Goal: Task Accomplishment & Management: Complete application form

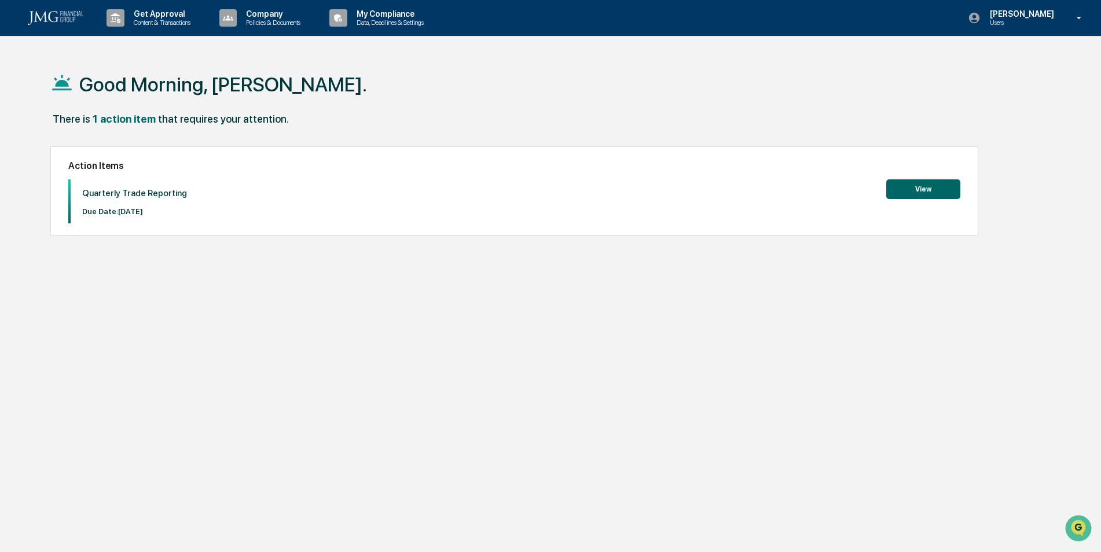
click at [920, 188] on button "View" at bounding box center [923, 189] width 74 height 20
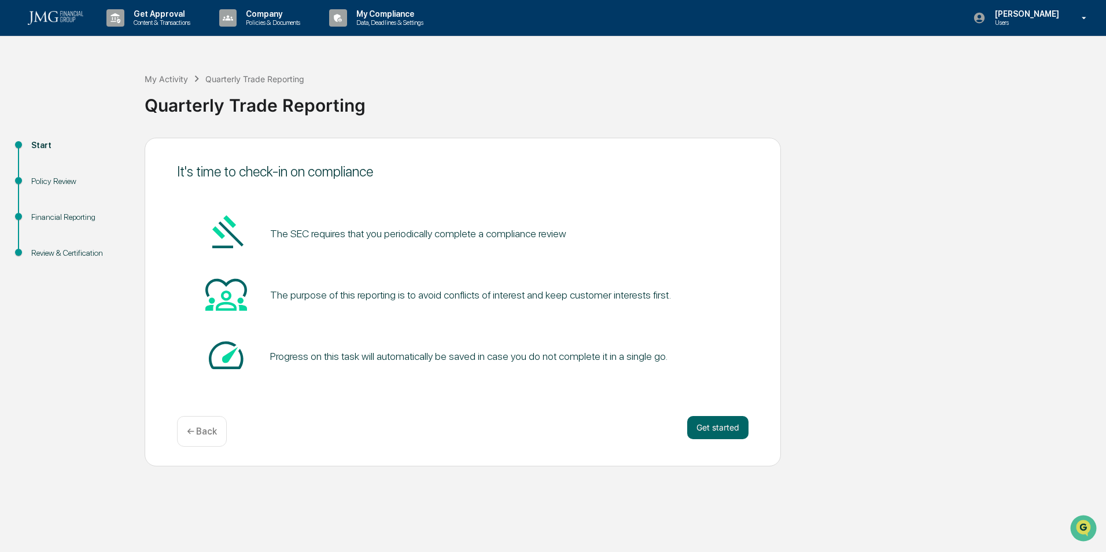
click at [720, 427] on button "Get started" at bounding box center [717, 427] width 61 height 23
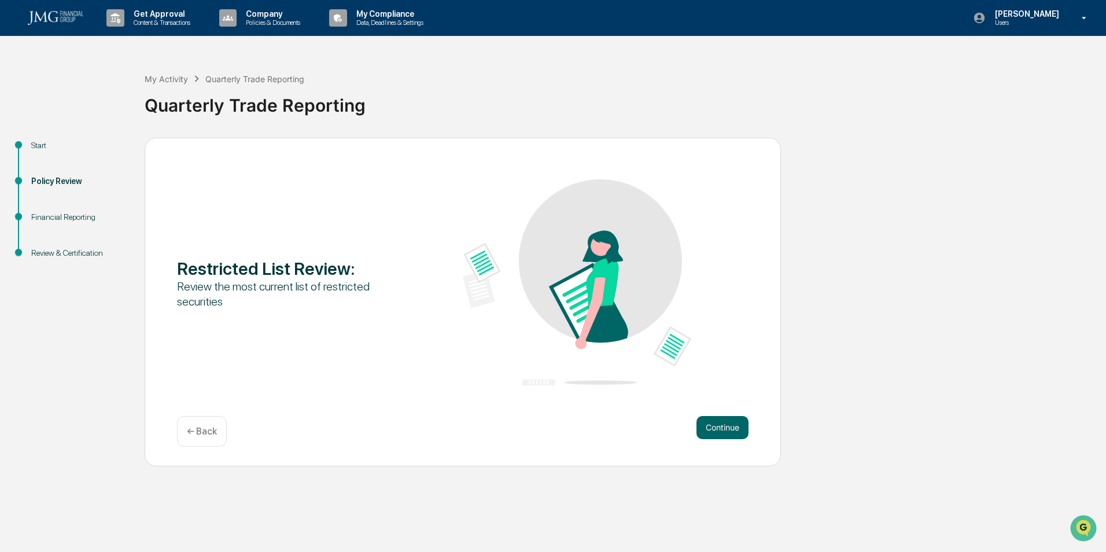
click at [723, 428] on button "Continue" at bounding box center [723, 427] width 52 height 23
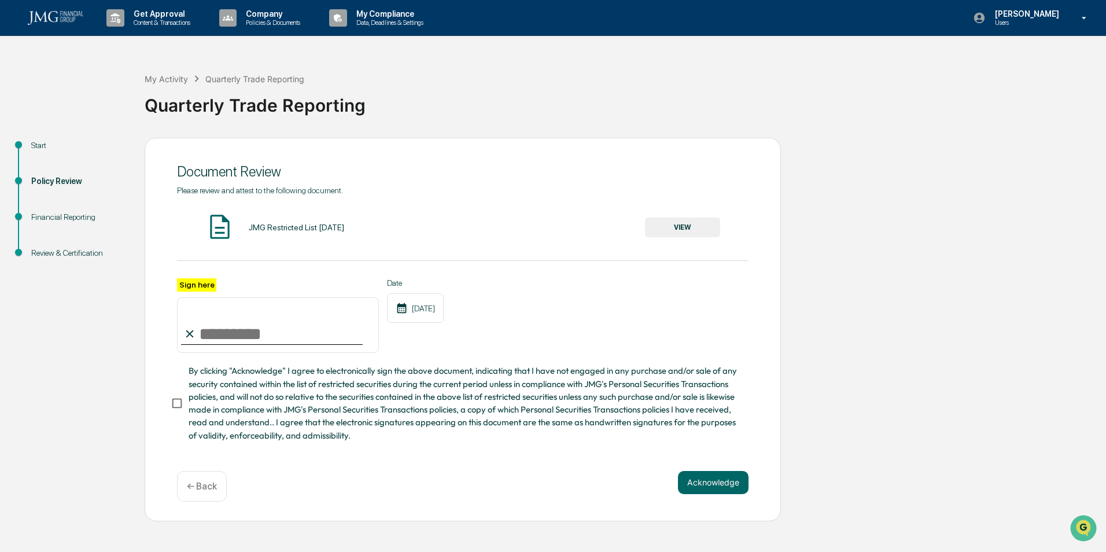
click at [200, 335] on input "Sign here" at bounding box center [278, 325] width 202 height 56
type input "**********"
click at [282, 227] on div "JMG Restricted List [DATE]" at bounding box center [296, 227] width 95 height 9
click at [222, 223] on img at bounding box center [219, 226] width 29 height 29
click at [675, 223] on button "VIEW" at bounding box center [682, 228] width 75 height 20
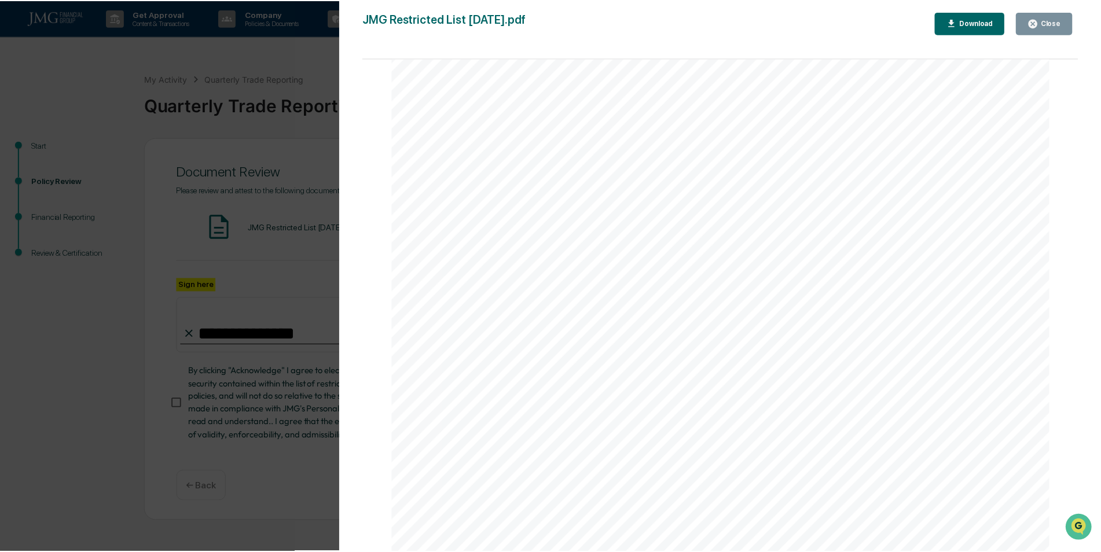
scroll to position [984, 0]
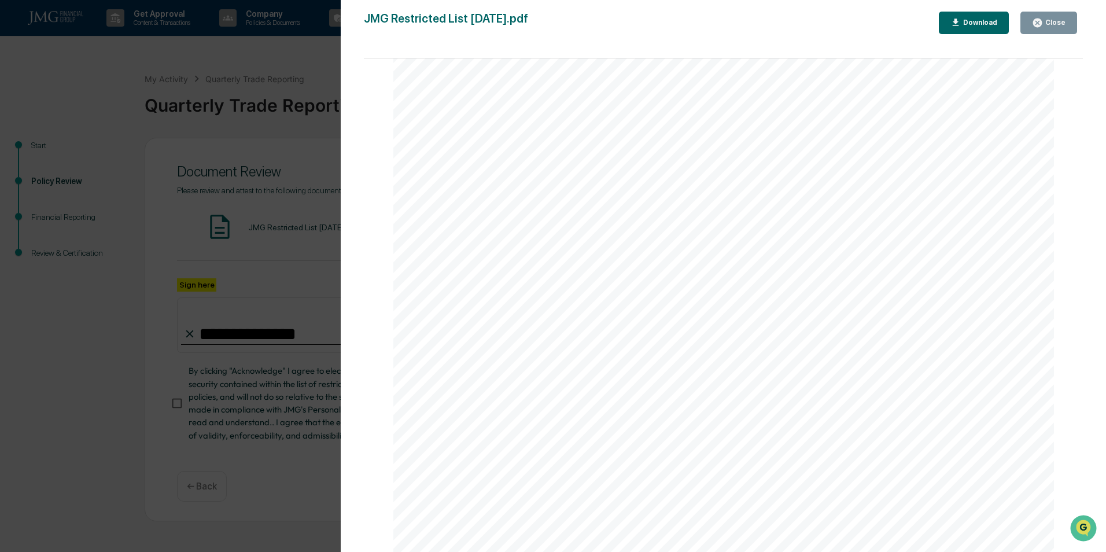
click at [1051, 24] on div "Close" at bounding box center [1054, 23] width 23 height 8
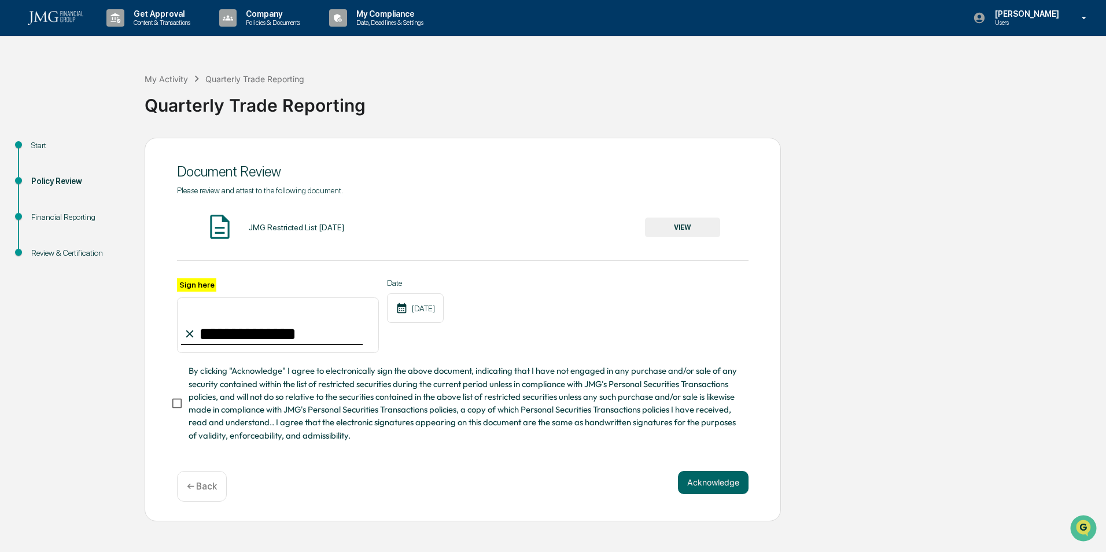
click at [709, 483] on button "Acknowledge" at bounding box center [713, 482] width 71 height 23
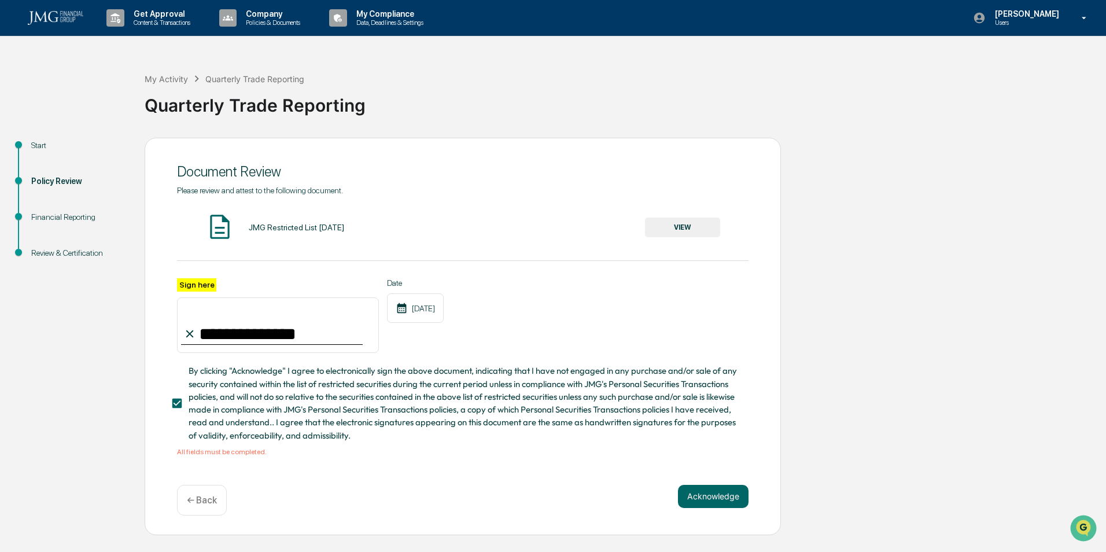
click at [716, 497] on button "Acknowledge" at bounding box center [713, 496] width 71 height 23
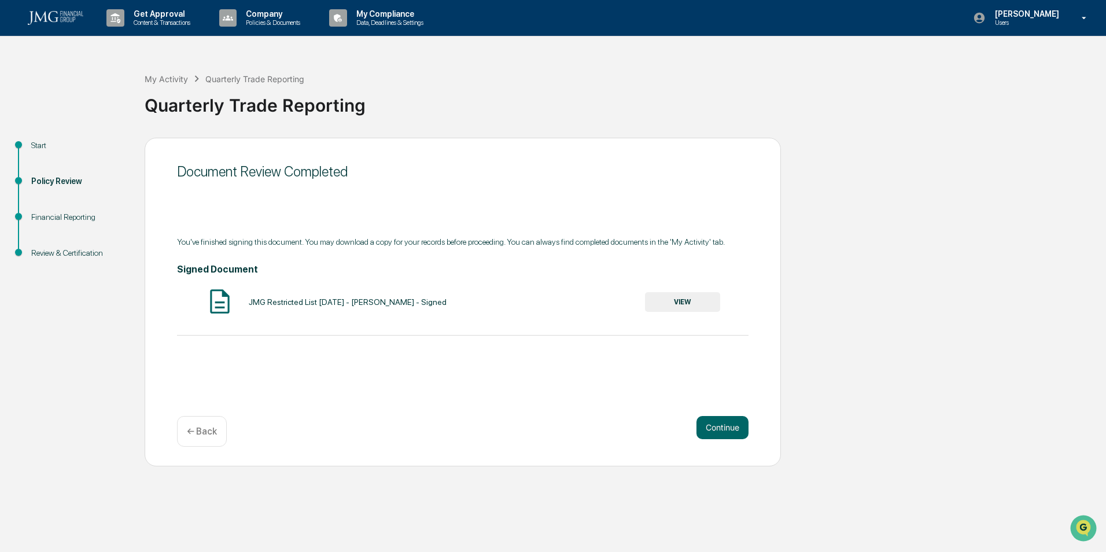
click at [722, 428] on button "Continue" at bounding box center [723, 427] width 52 height 23
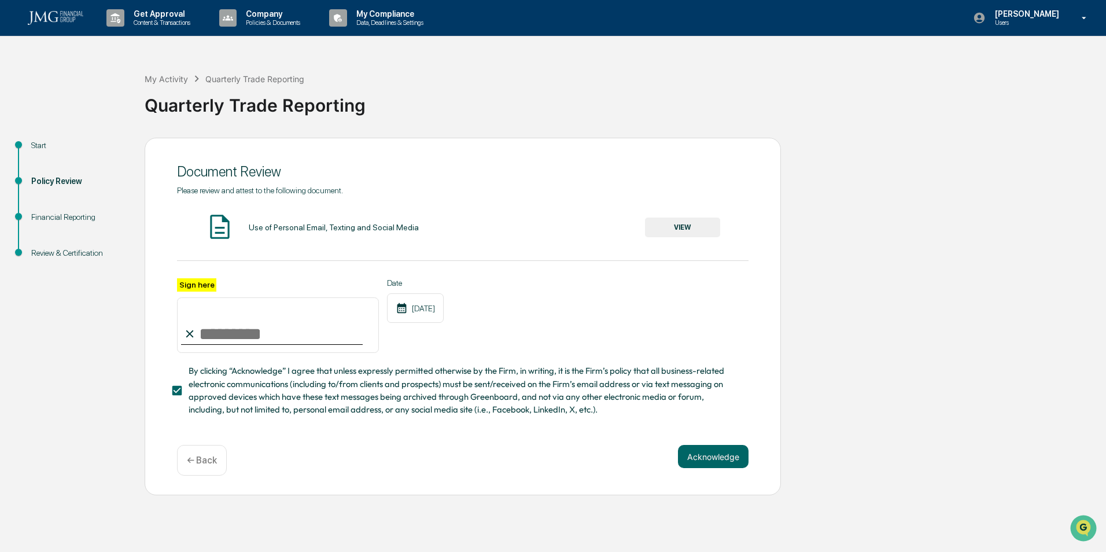
click at [200, 339] on input "Sign here" at bounding box center [278, 325] width 202 height 56
type input "**********"
click at [712, 458] on button "Acknowledge" at bounding box center [713, 456] width 71 height 23
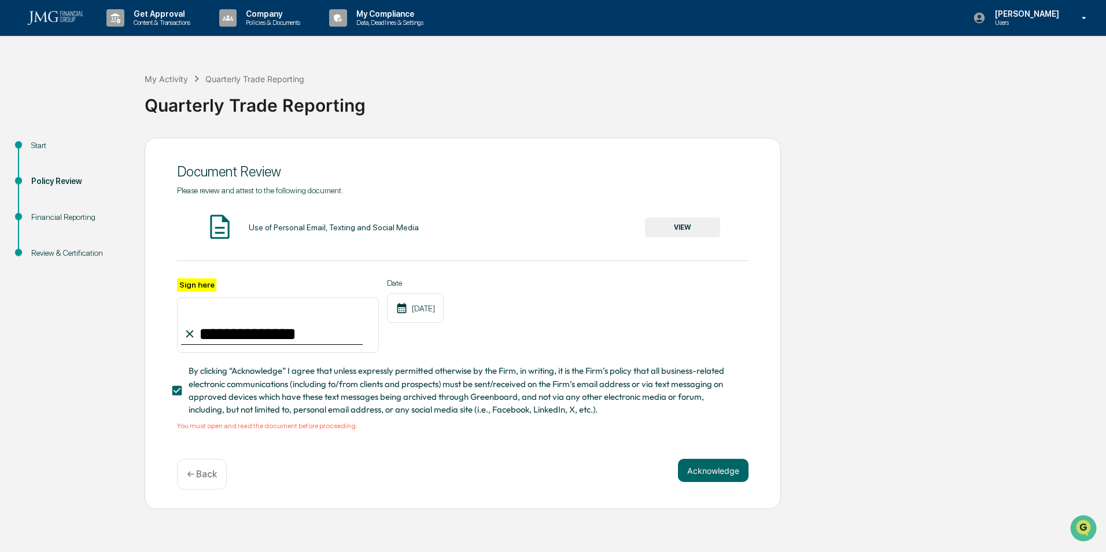
click at [682, 226] on button "VIEW" at bounding box center [682, 228] width 75 height 20
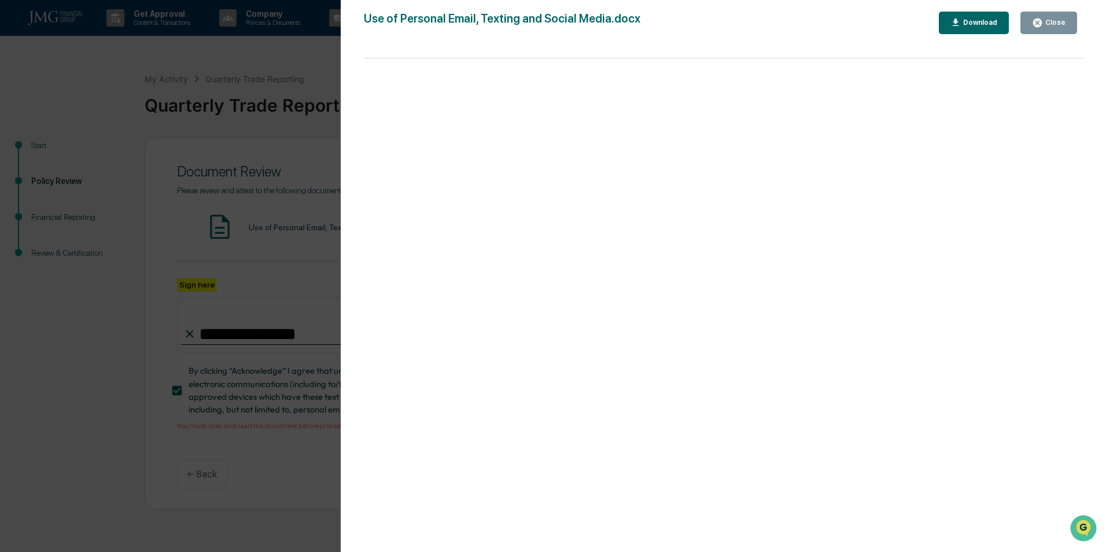
click at [1050, 19] on div "Close" at bounding box center [1054, 23] width 23 height 8
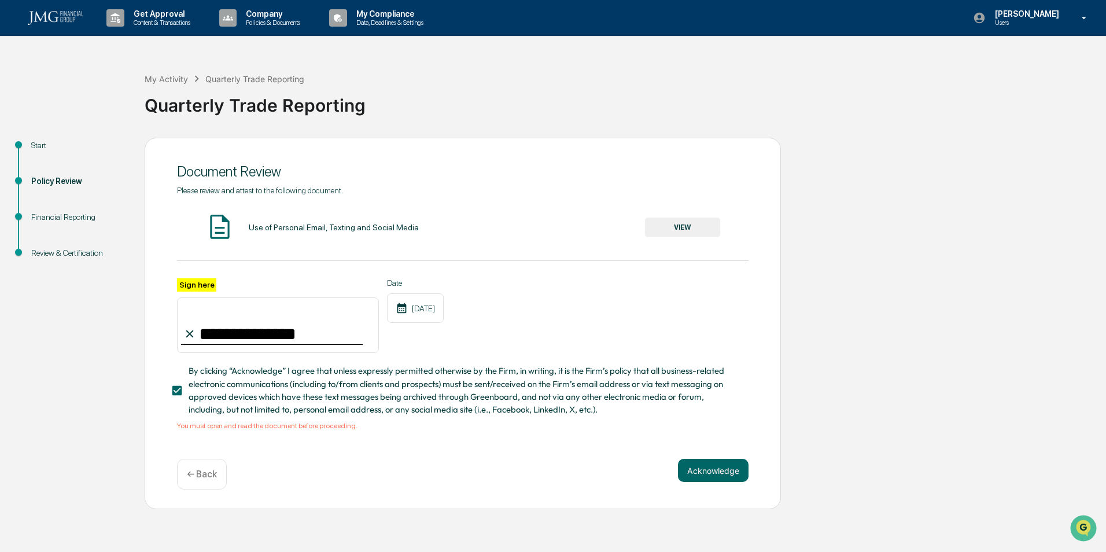
click at [712, 472] on button "Acknowledge" at bounding box center [713, 470] width 71 height 23
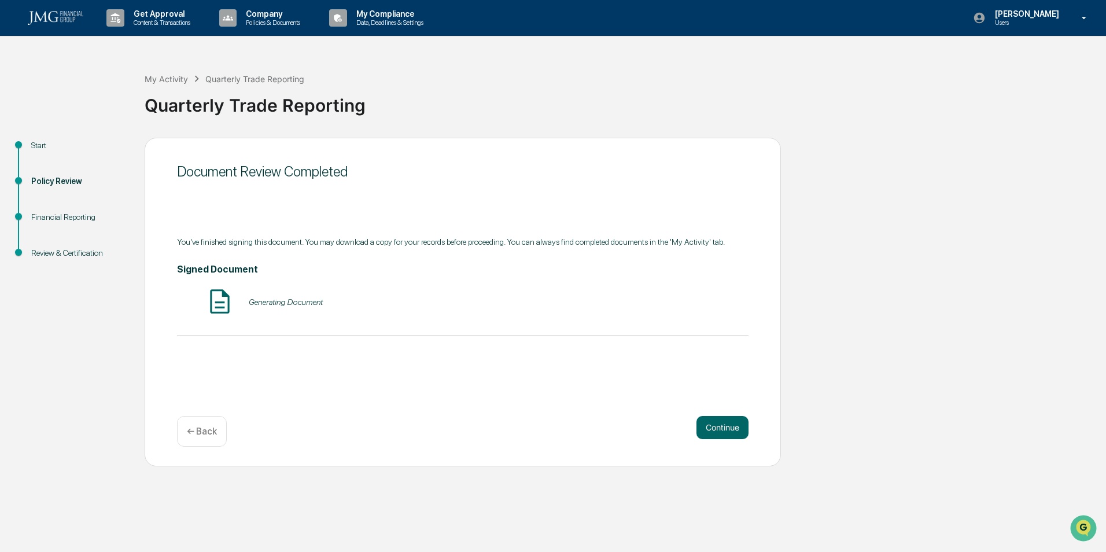
click at [714, 428] on button "Continue" at bounding box center [723, 427] width 52 height 23
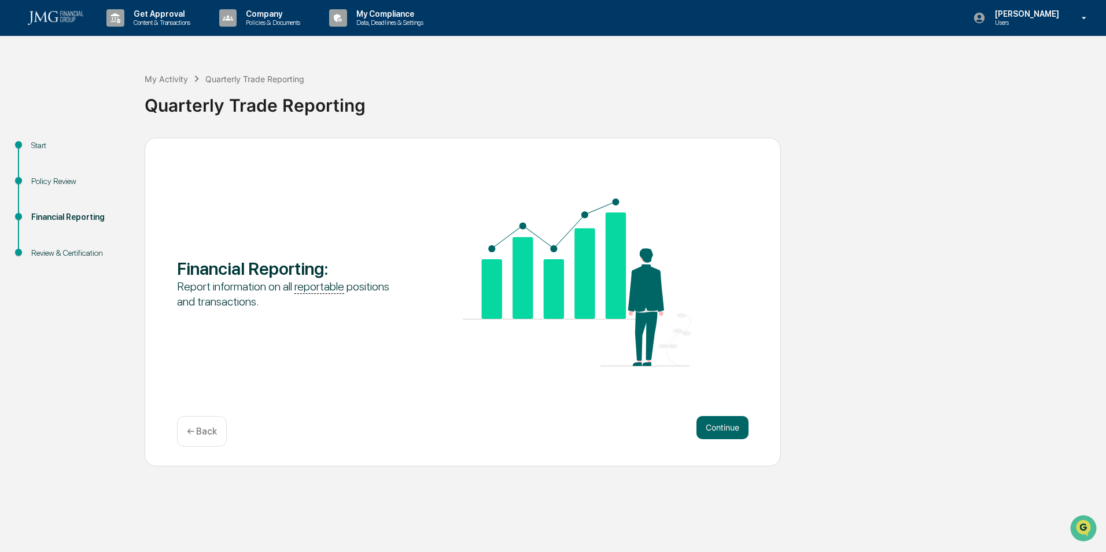
click at [721, 427] on button "Continue" at bounding box center [723, 427] width 52 height 23
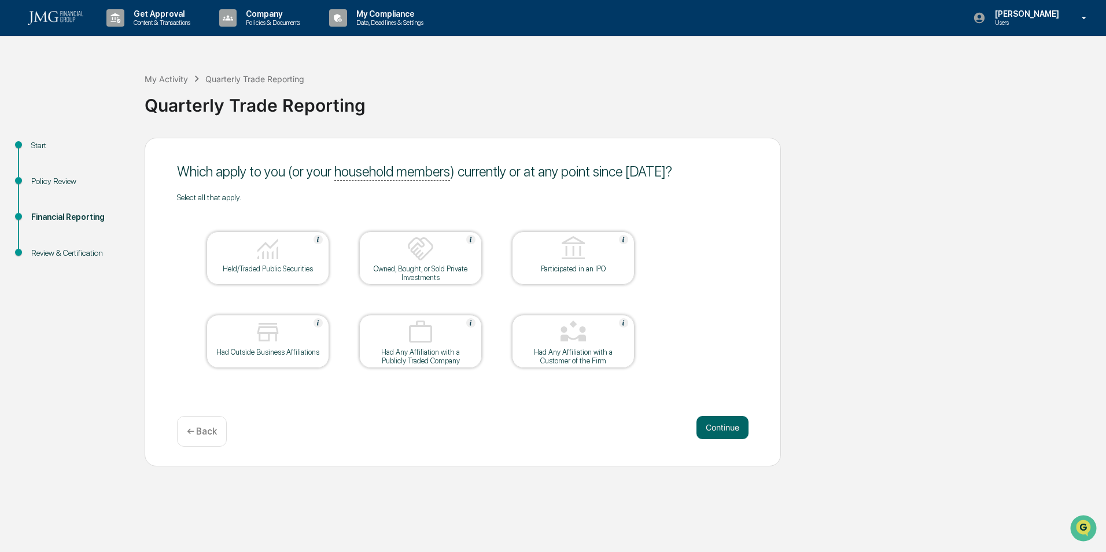
click at [253, 264] on div "Held/Traded Public Securities" at bounding box center [268, 268] width 104 height 9
click at [724, 428] on button "Continue" at bounding box center [723, 427] width 52 height 23
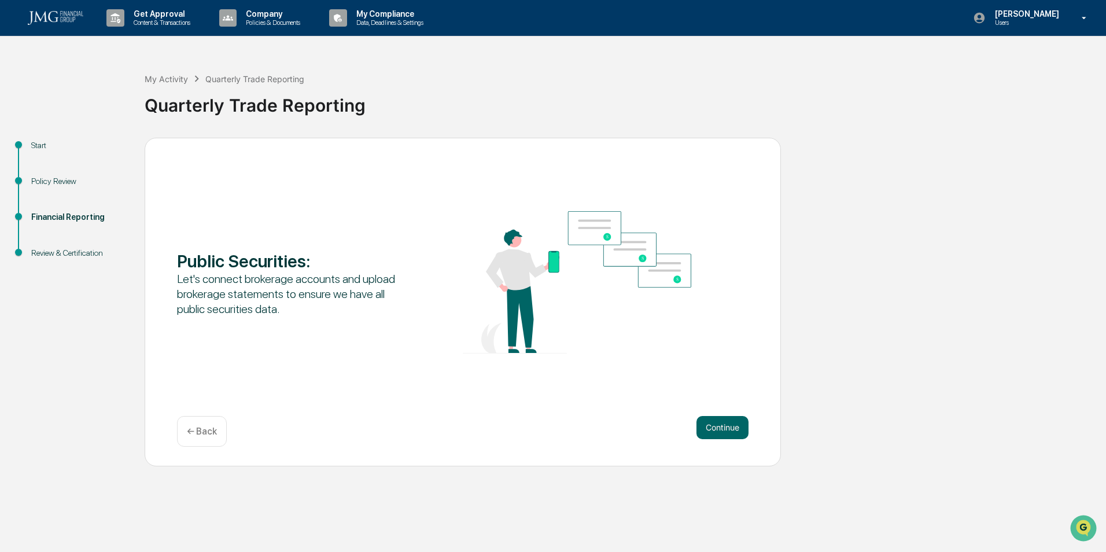
click at [721, 424] on button "Continue" at bounding box center [723, 427] width 52 height 23
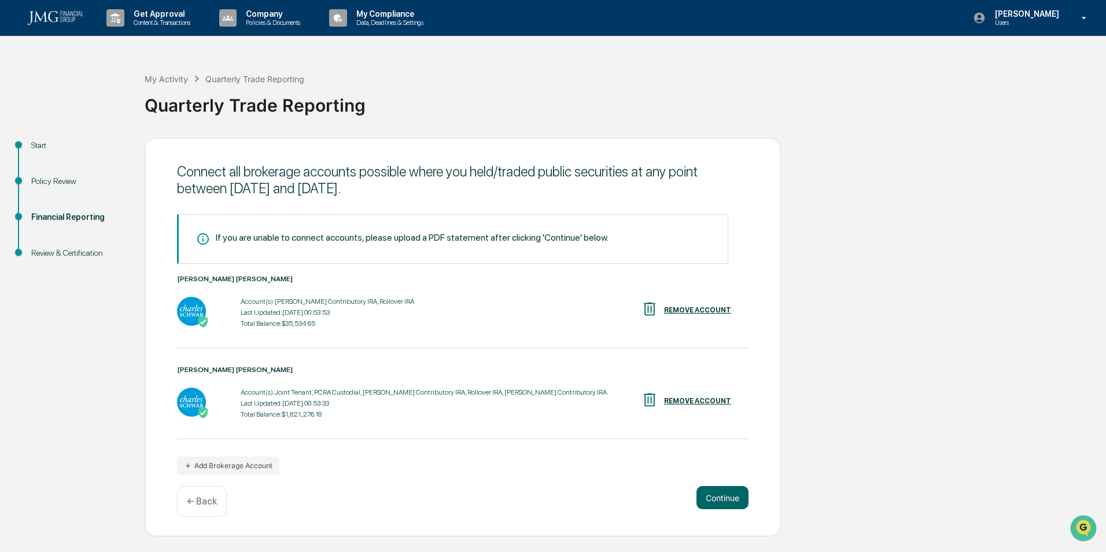
click at [723, 494] on button "Continue" at bounding box center [723, 497] width 52 height 23
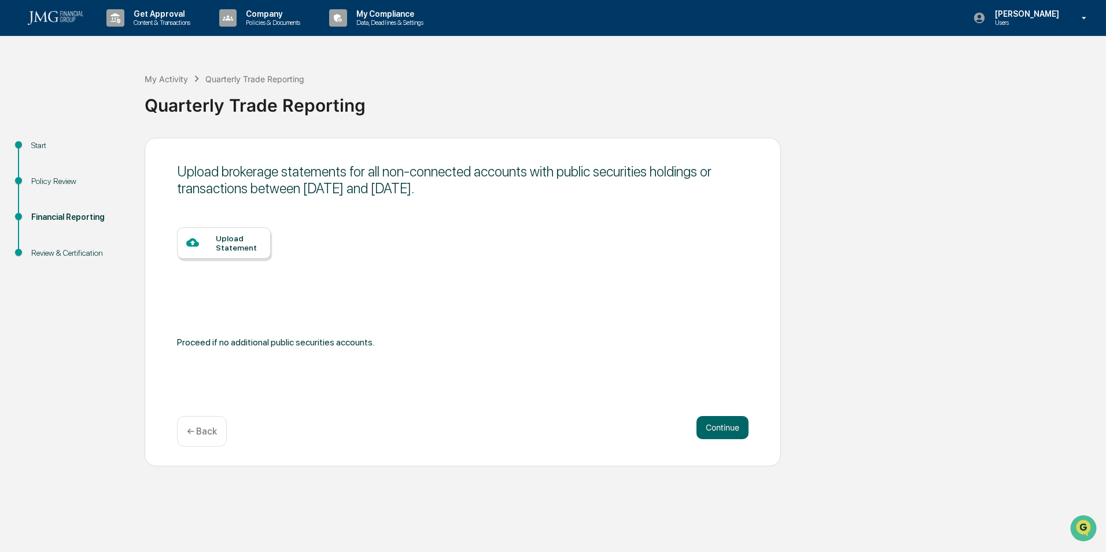
click at [226, 247] on div "Upload Statement" at bounding box center [239, 243] width 46 height 19
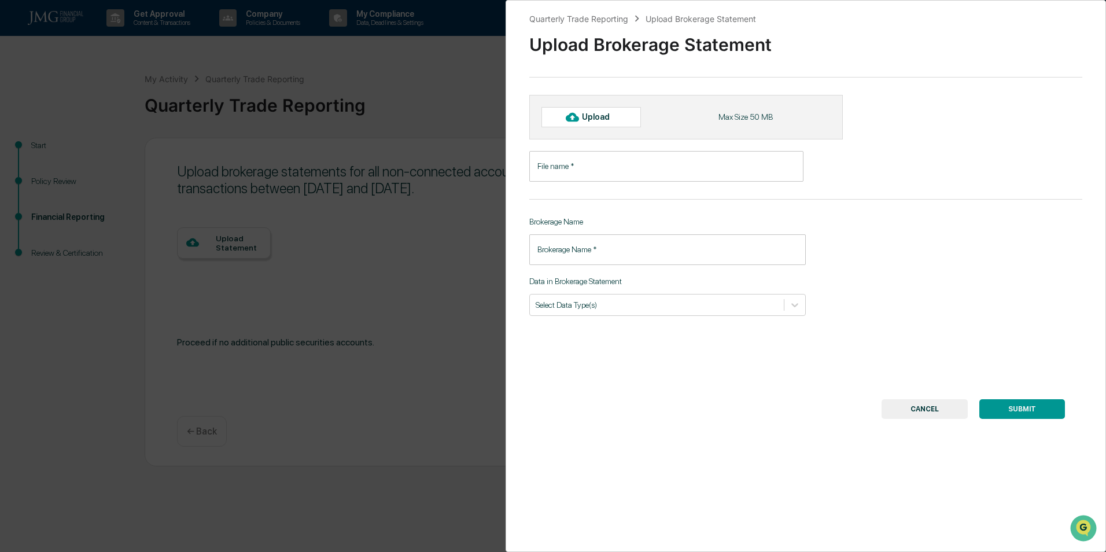
click at [590, 113] on div "Upload" at bounding box center [601, 116] width 38 height 9
drag, startPoint x: 915, startPoint y: 411, endPoint x: 869, endPoint y: 414, distance: 46.4
click at [914, 408] on button "CANCEL" at bounding box center [925, 409] width 86 height 20
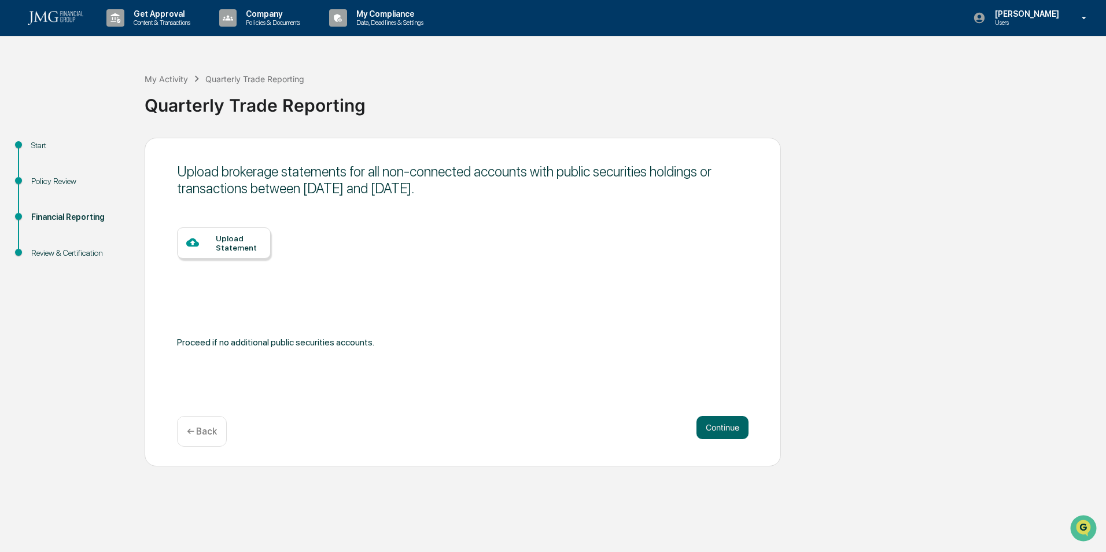
click at [231, 241] on div "Upload Statement" at bounding box center [239, 243] width 46 height 19
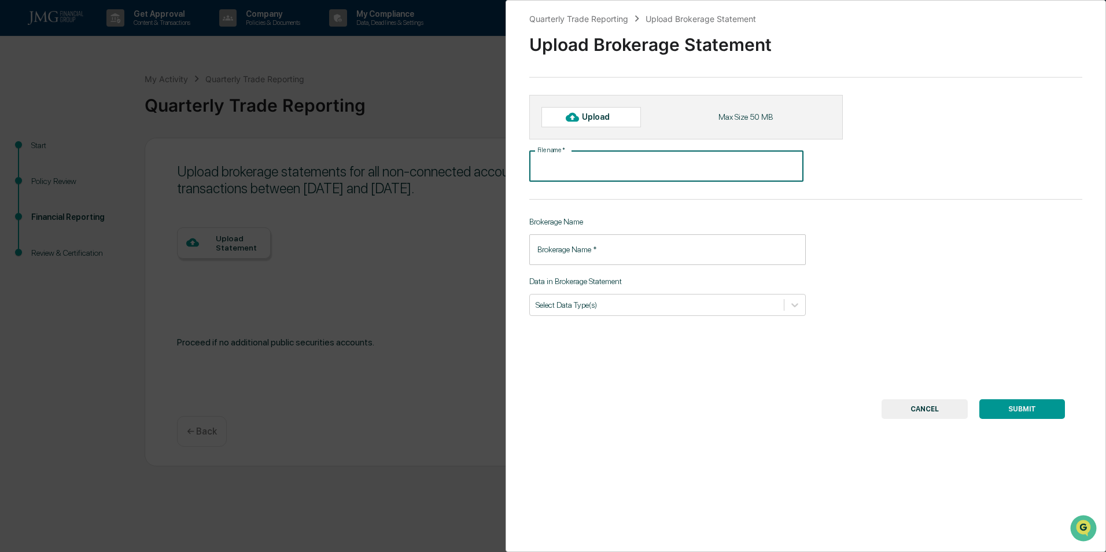
click at [615, 157] on input "File name   *" at bounding box center [666, 166] width 274 height 31
type input "**********"
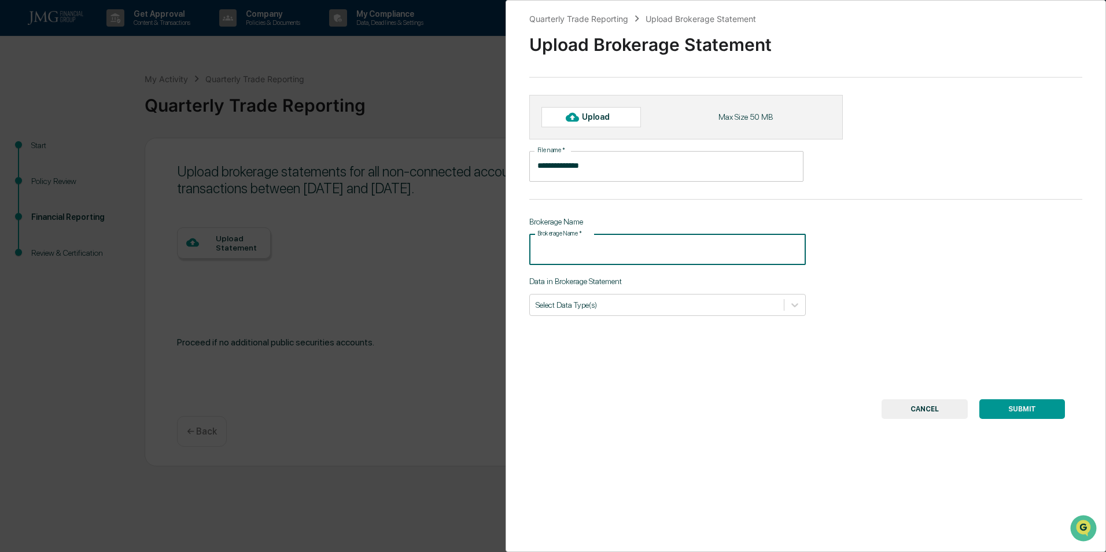
drag, startPoint x: 579, startPoint y: 253, endPoint x: 576, endPoint y: 248, distance: 6.7
click at [579, 253] on input "Brokerage Name   *" at bounding box center [667, 249] width 277 height 31
type input "**********"
click at [790, 304] on icon at bounding box center [795, 305] width 12 height 12
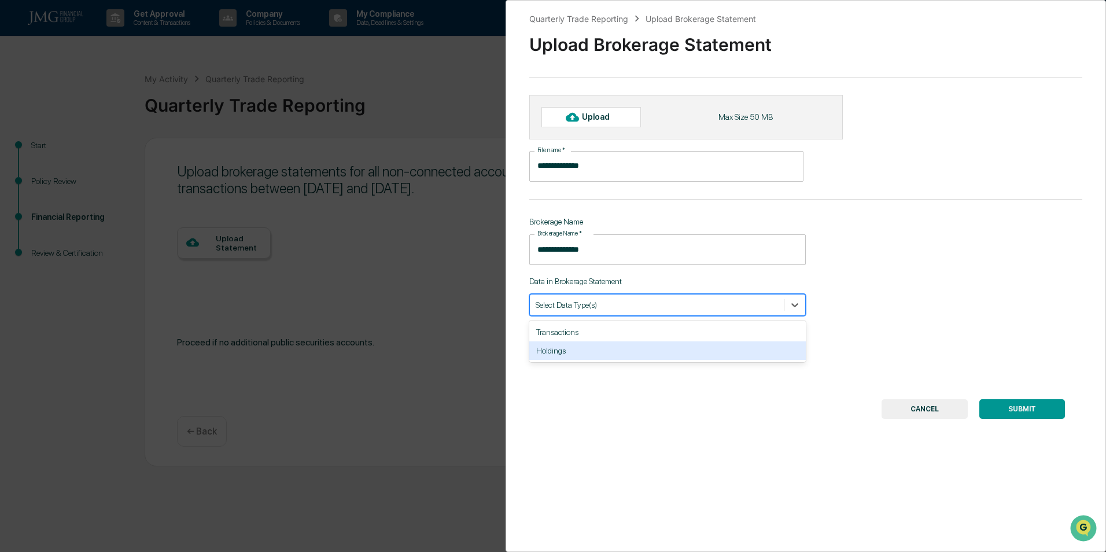
click at [549, 354] on div "Holdings" at bounding box center [667, 350] width 277 height 19
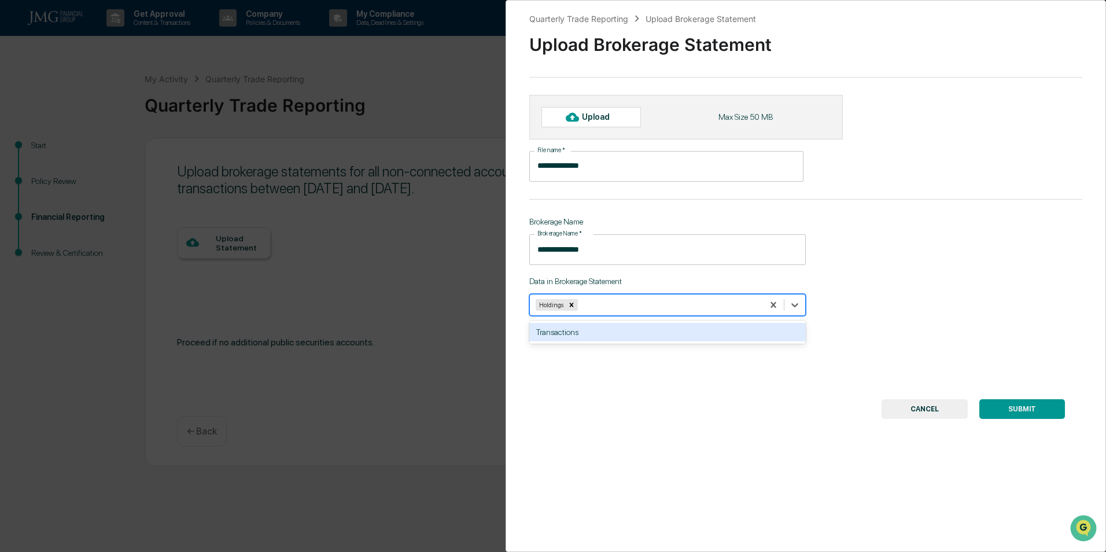
click at [1007, 406] on button "SUBMIT" at bounding box center [1023, 409] width 86 height 20
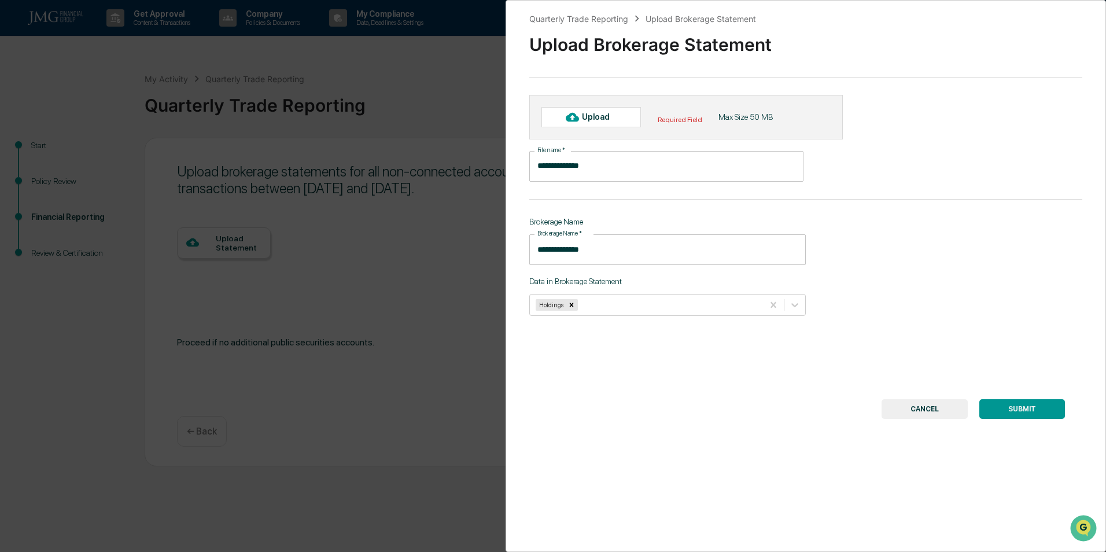
click at [579, 117] on icon at bounding box center [572, 117] width 13 height 13
click at [1017, 404] on button "SUBMIT" at bounding box center [1023, 409] width 86 height 20
click at [1017, 407] on button "SUBMIT" at bounding box center [1023, 409] width 86 height 20
click at [582, 116] on div "Upload" at bounding box center [601, 116] width 38 height 9
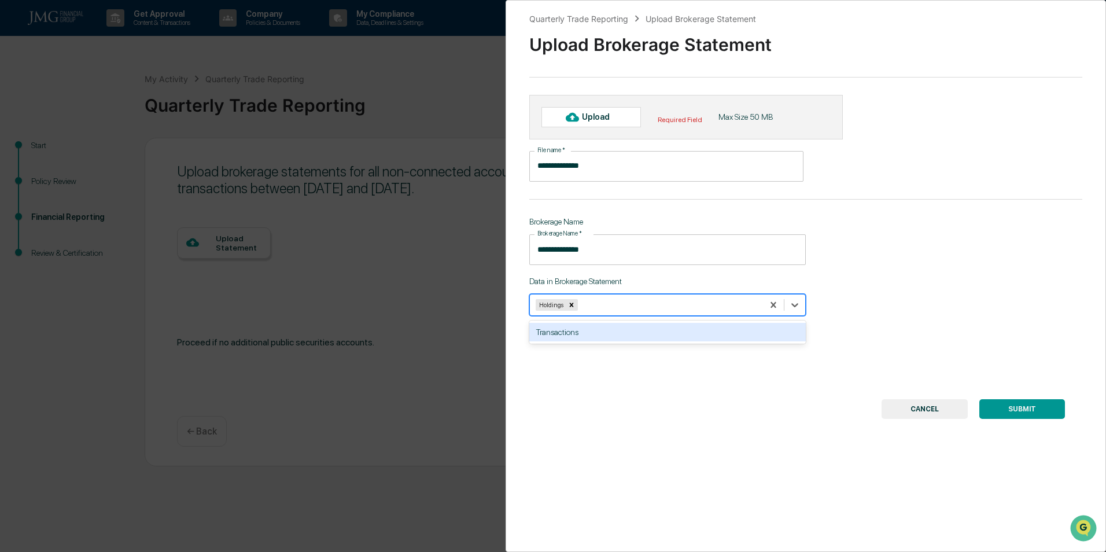
click at [554, 305] on div "Holdings" at bounding box center [551, 305] width 30 height 12
click at [795, 306] on icon at bounding box center [795, 305] width 12 height 12
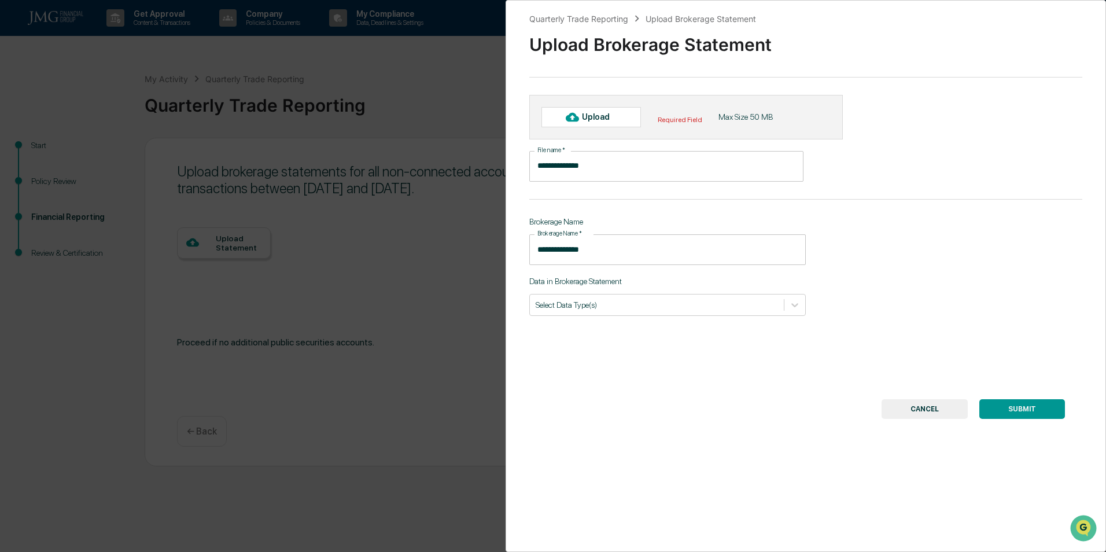
drag, startPoint x: 722, startPoint y: 389, endPoint x: 604, endPoint y: 389, distance: 118.0
click at [709, 386] on div "**********" at bounding box center [806, 276] width 601 height 552
click at [540, 302] on div at bounding box center [657, 304] width 242 height 11
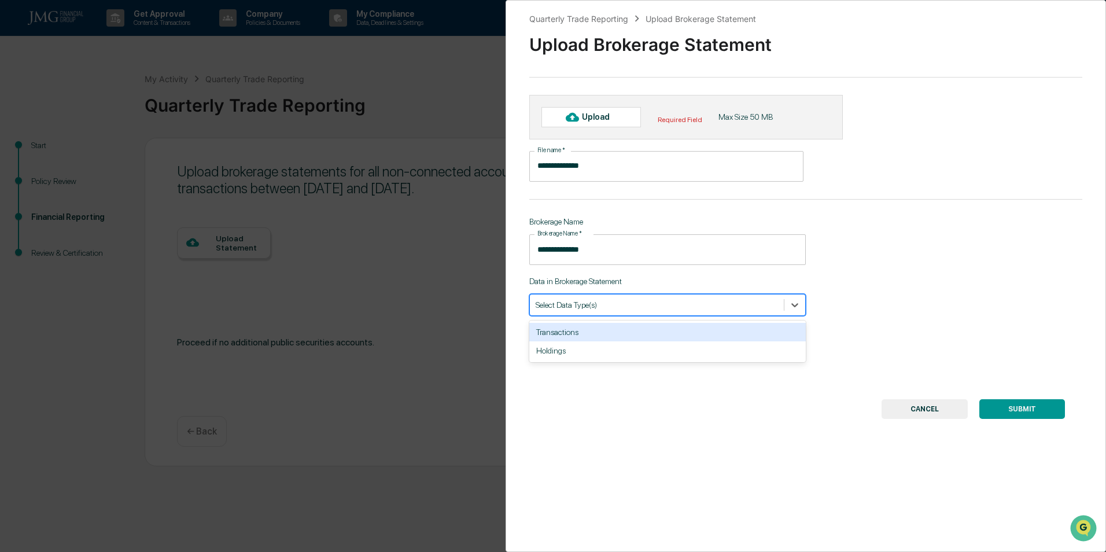
click at [543, 331] on div "Transactions" at bounding box center [667, 332] width 277 height 19
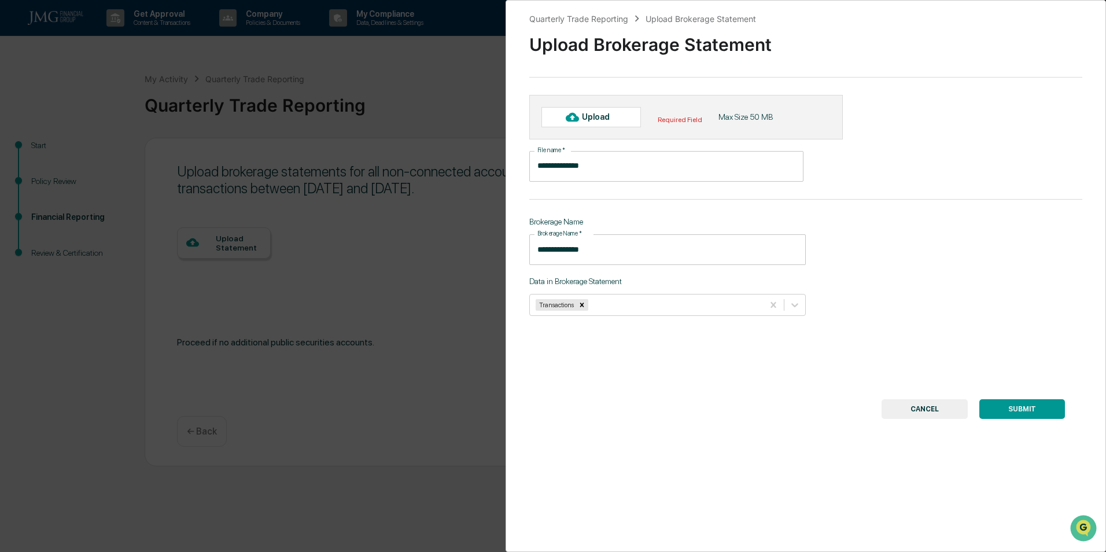
click at [1017, 406] on button "SUBMIT" at bounding box center [1023, 409] width 86 height 20
click at [583, 114] on div "Upload" at bounding box center [601, 116] width 38 height 9
click at [924, 407] on button "CANCEL" at bounding box center [925, 409] width 86 height 20
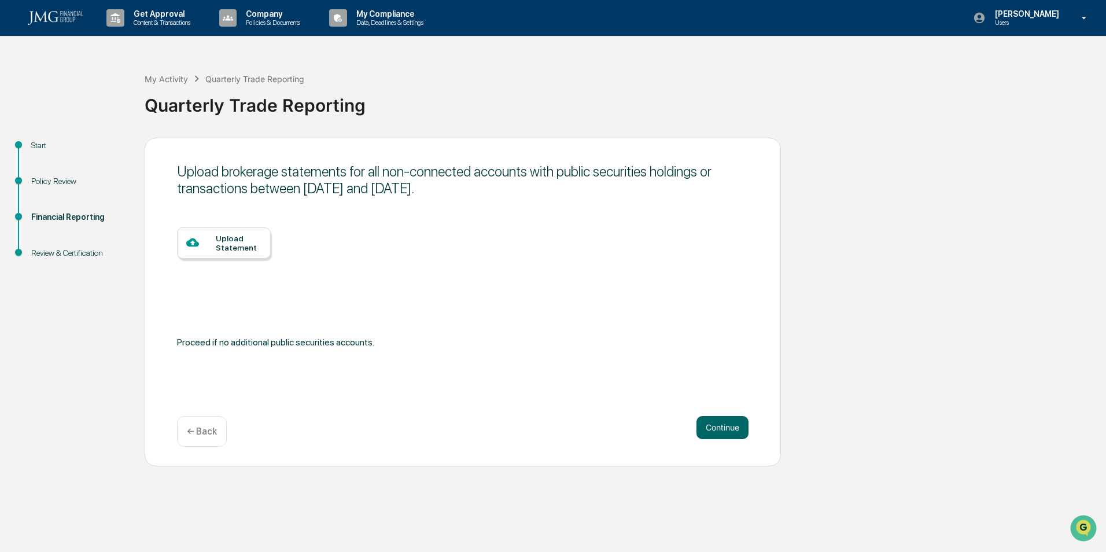
click at [219, 244] on div "Upload Statement" at bounding box center [239, 243] width 46 height 19
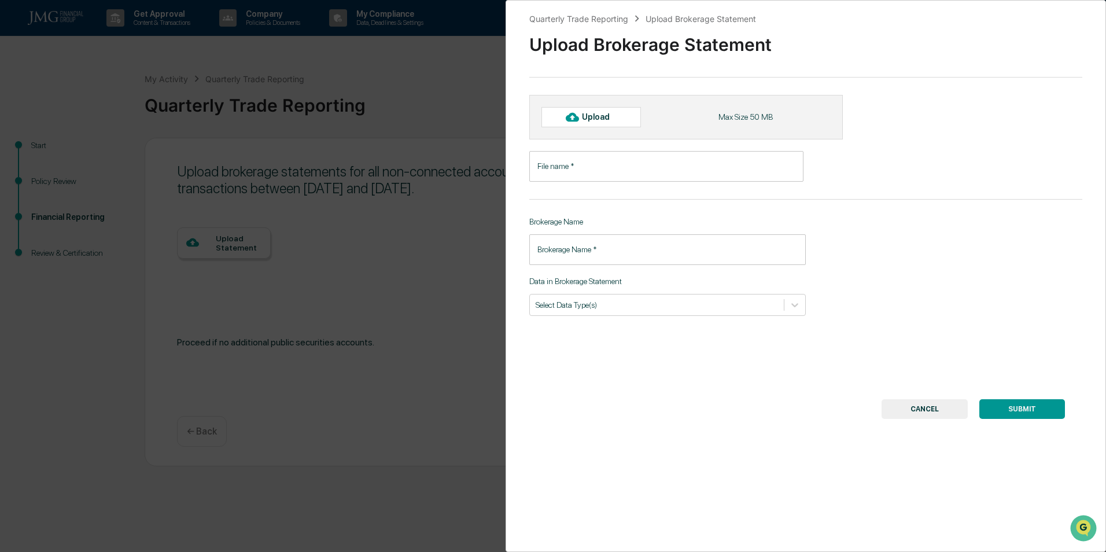
drag, startPoint x: 920, startPoint y: 410, endPoint x: 753, endPoint y: 411, distance: 166.7
click at [916, 406] on button "CANCEL" at bounding box center [925, 409] width 86 height 20
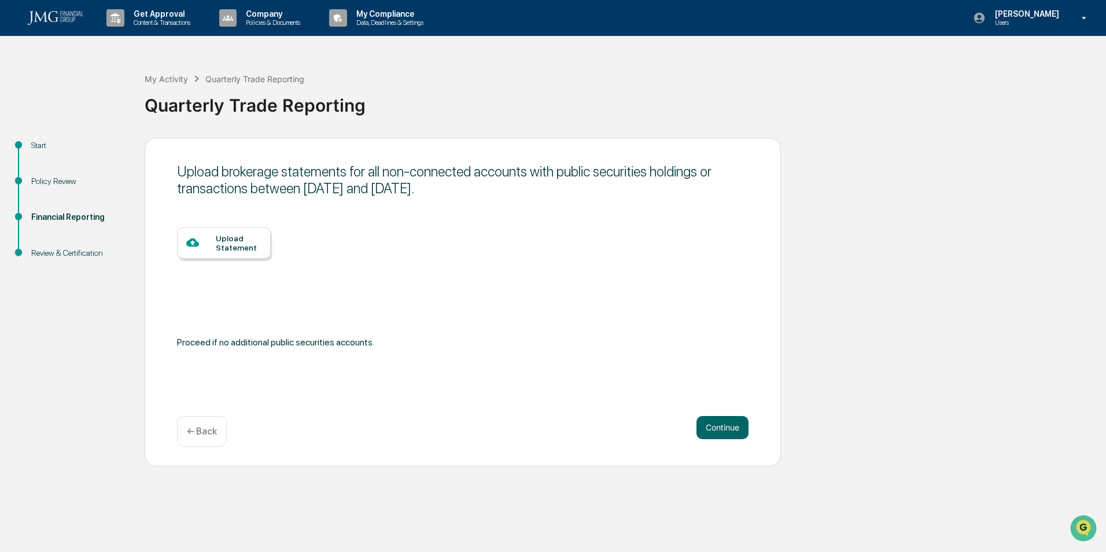
click at [722, 425] on button "Continue" at bounding box center [723, 427] width 52 height 23
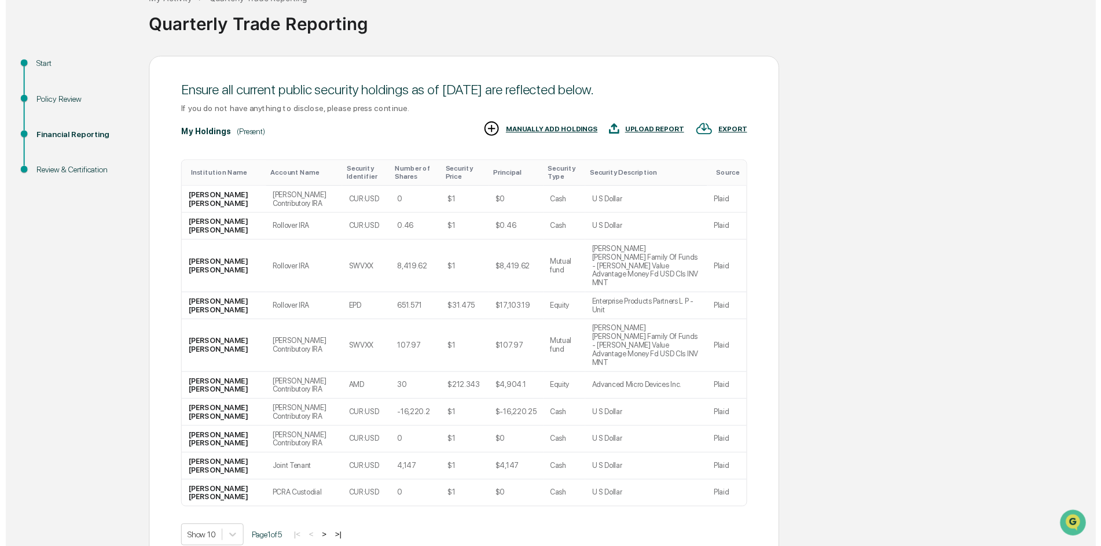
scroll to position [90, 0]
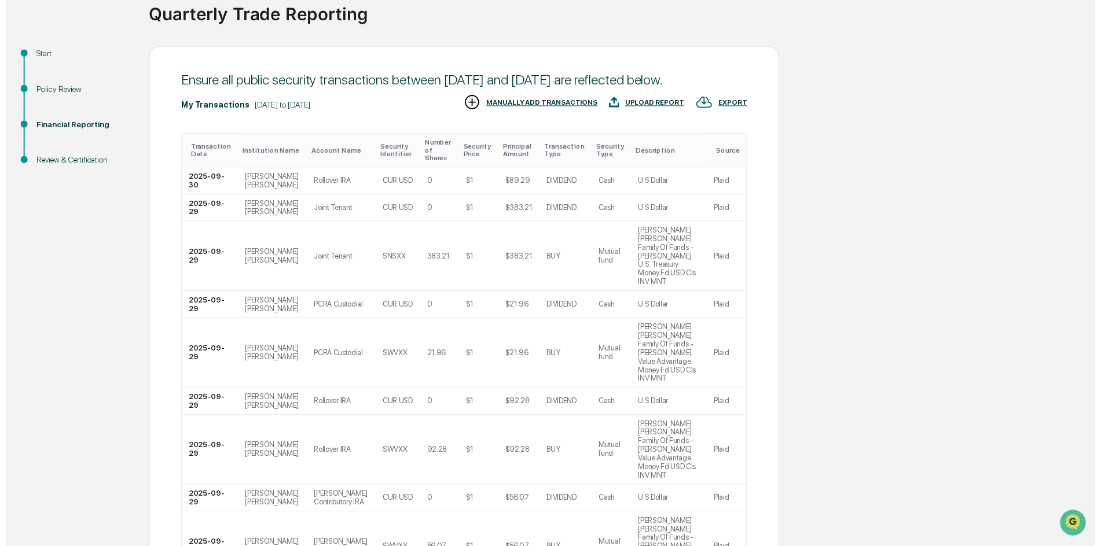
scroll to position [176, 0]
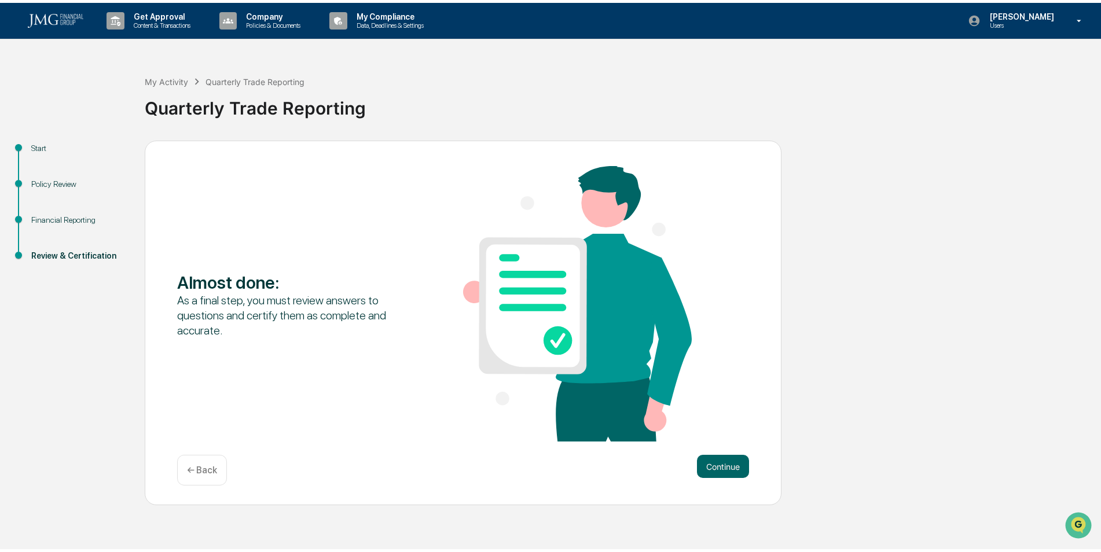
scroll to position [0, 0]
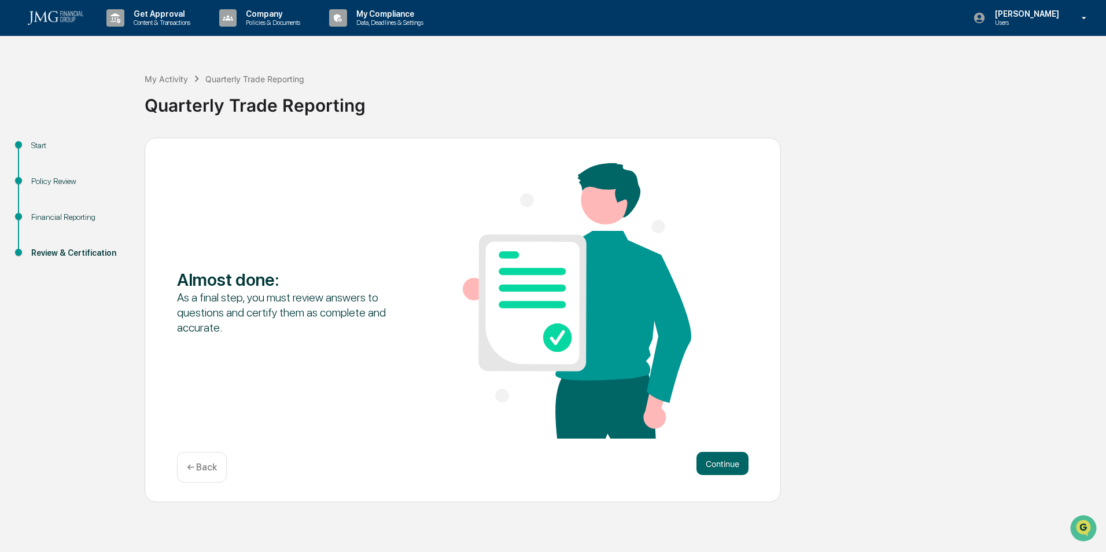
click at [727, 460] on button "Continue" at bounding box center [723, 463] width 52 height 23
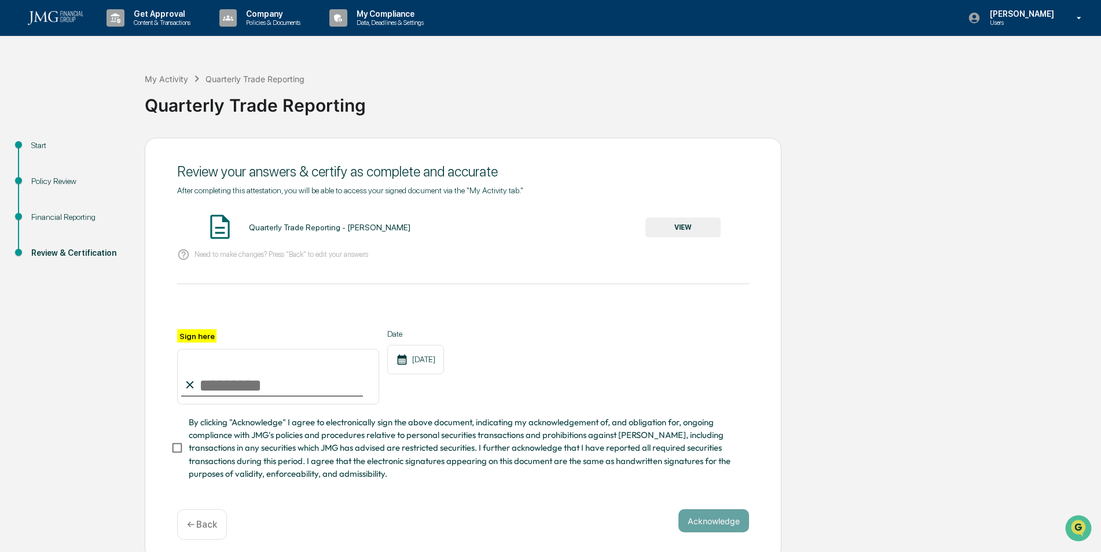
click at [199, 388] on input "Sign here" at bounding box center [278, 377] width 202 height 56
type input "**********"
click at [687, 224] on button "VIEW" at bounding box center [682, 228] width 75 height 20
